Goal: Task Accomplishment & Management: Manage account settings

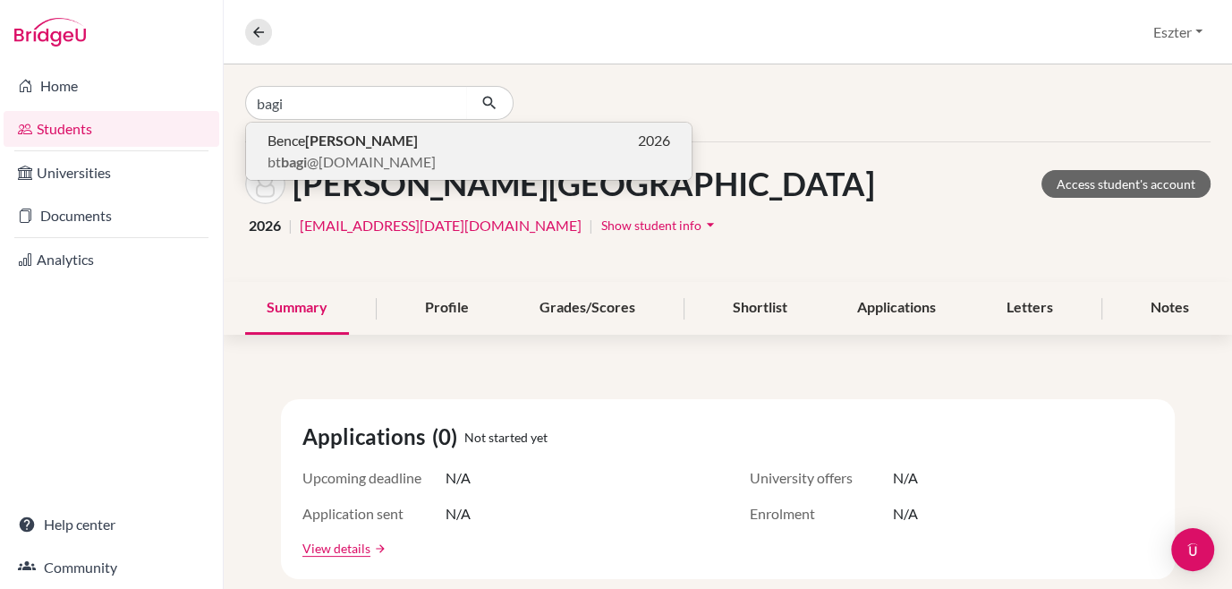
type input "bagi"
click at [378, 157] on span "bt bagi @[DOMAIN_NAME]" at bounding box center [352, 161] width 168 height 21
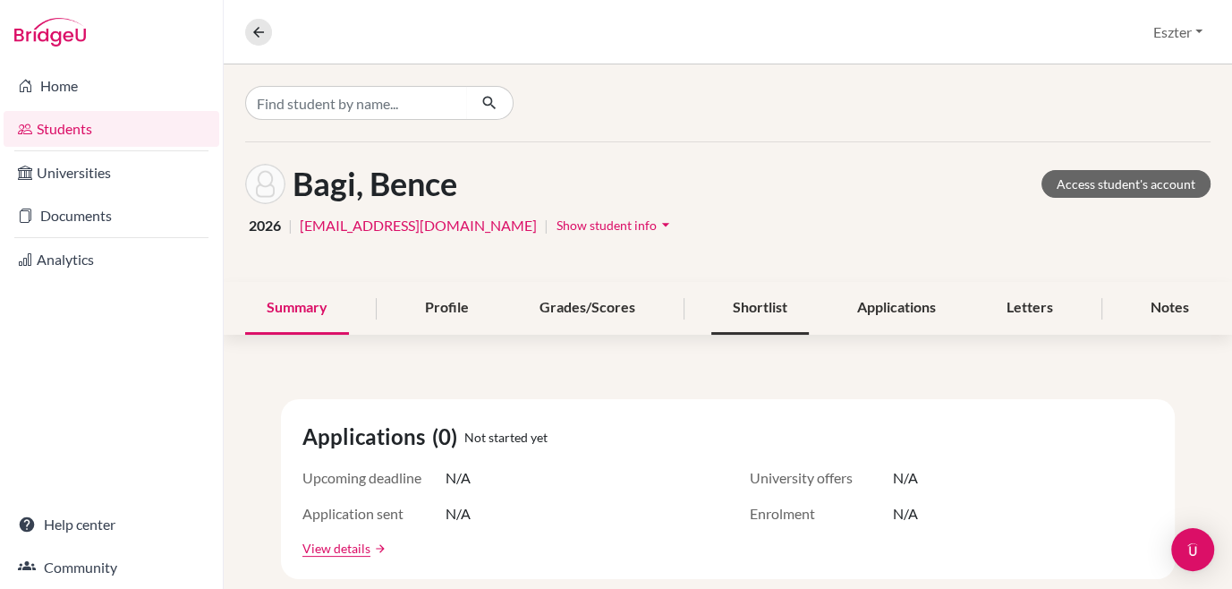
click at [759, 297] on div "Shortlist" at bounding box center [761, 308] width 98 height 53
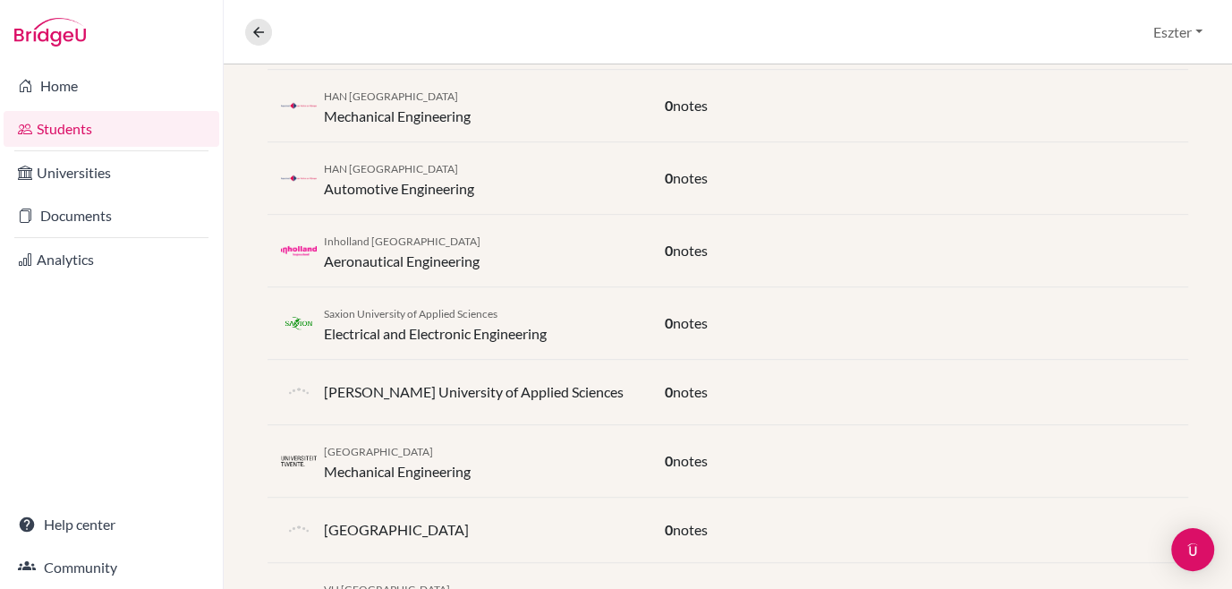
scroll to position [695, 0]
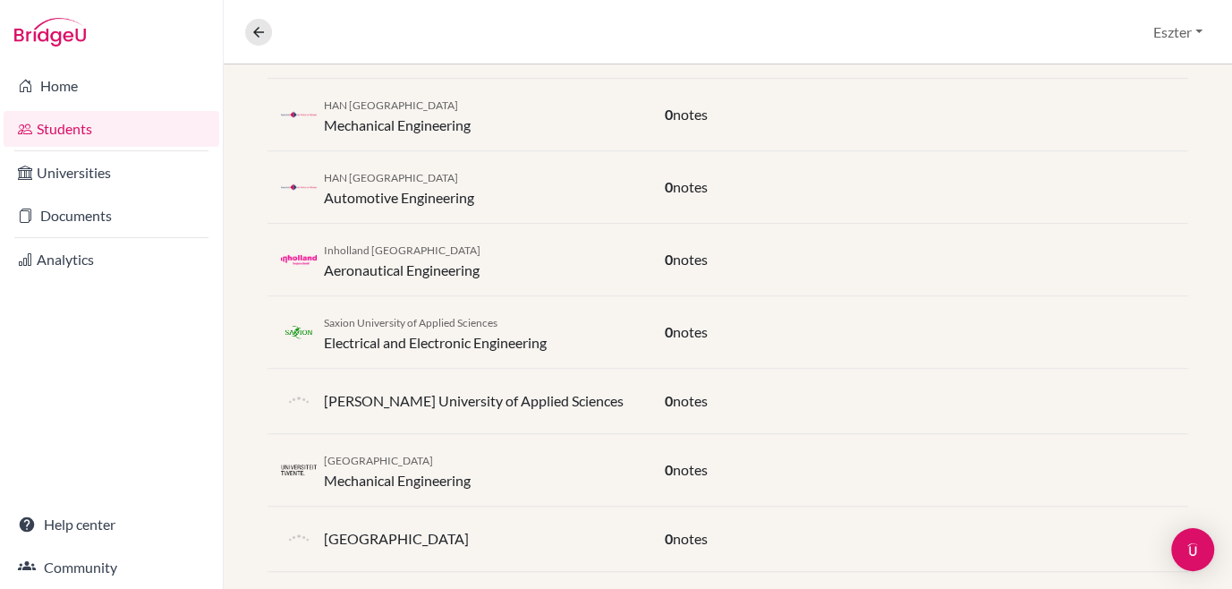
click at [511, 396] on p "[PERSON_NAME] University of Applied Sciences" at bounding box center [474, 400] width 300 height 21
click at [316, 395] on img at bounding box center [299, 401] width 36 height 36
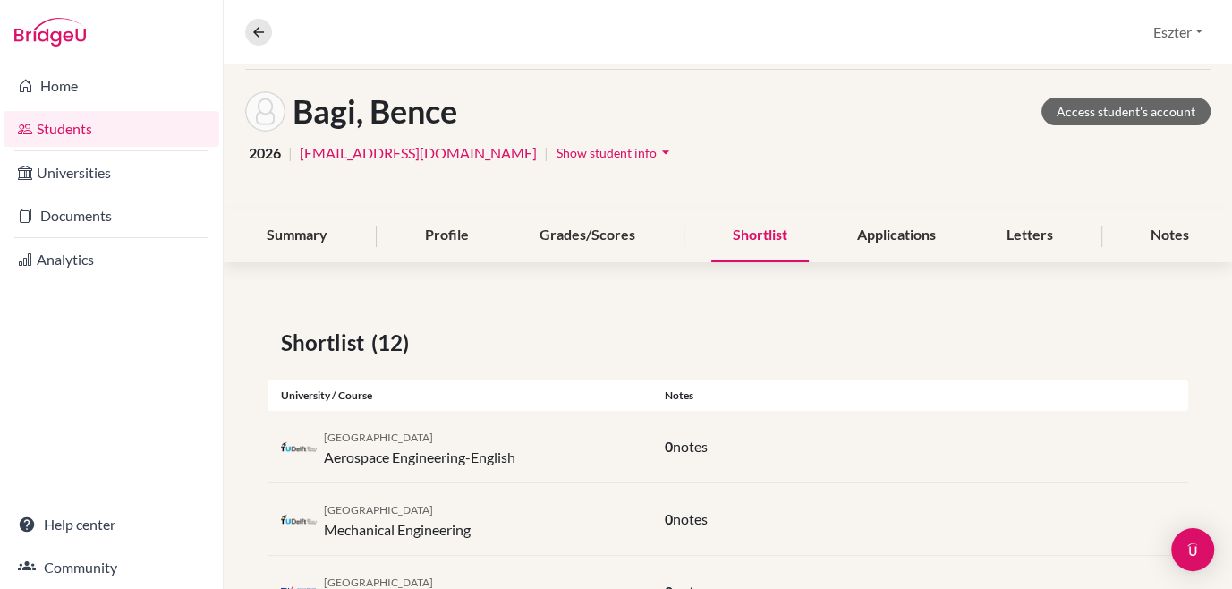
scroll to position [0, 0]
